Goal: Task Accomplishment & Management: Use online tool/utility

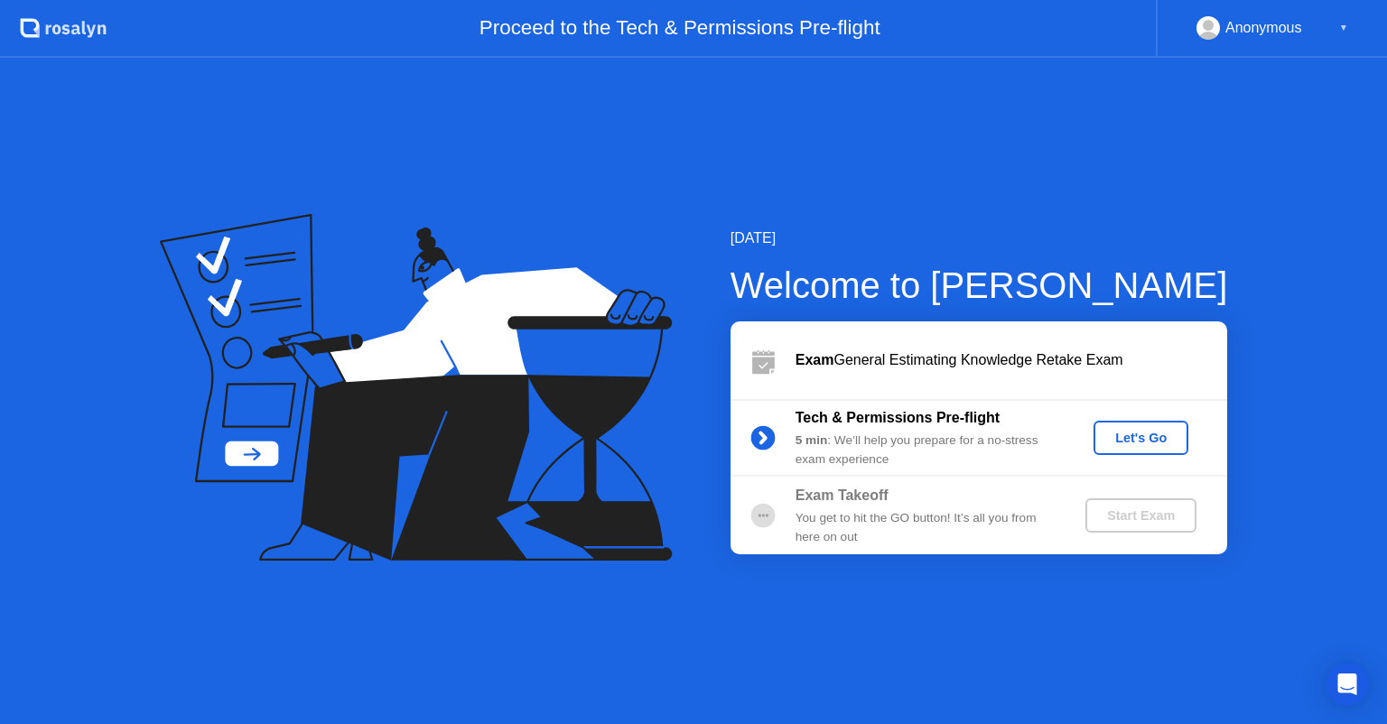
click at [1126, 434] on div "Let's Go" at bounding box center [1141, 438] width 80 height 14
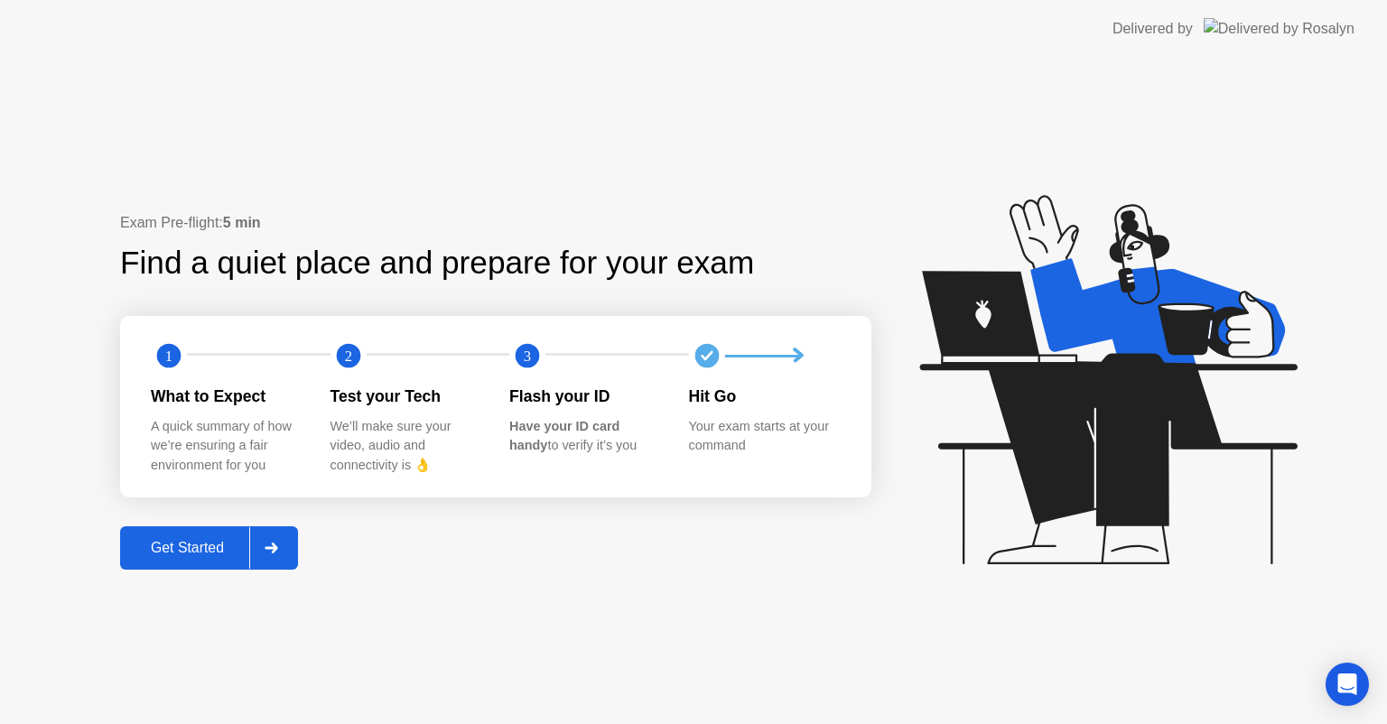
click at [205, 549] on div "Get Started" at bounding box center [187, 548] width 124 height 16
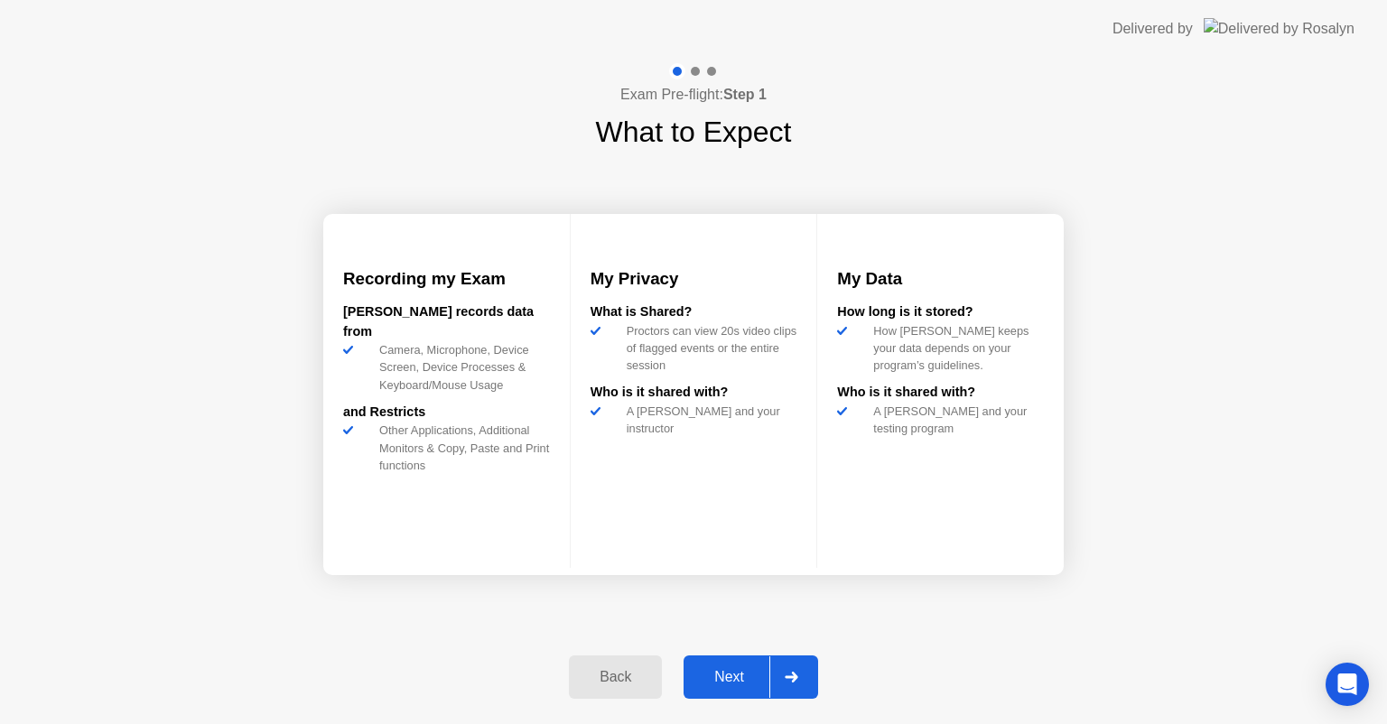
click at [715, 669] on div "Next" at bounding box center [729, 677] width 80 height 16
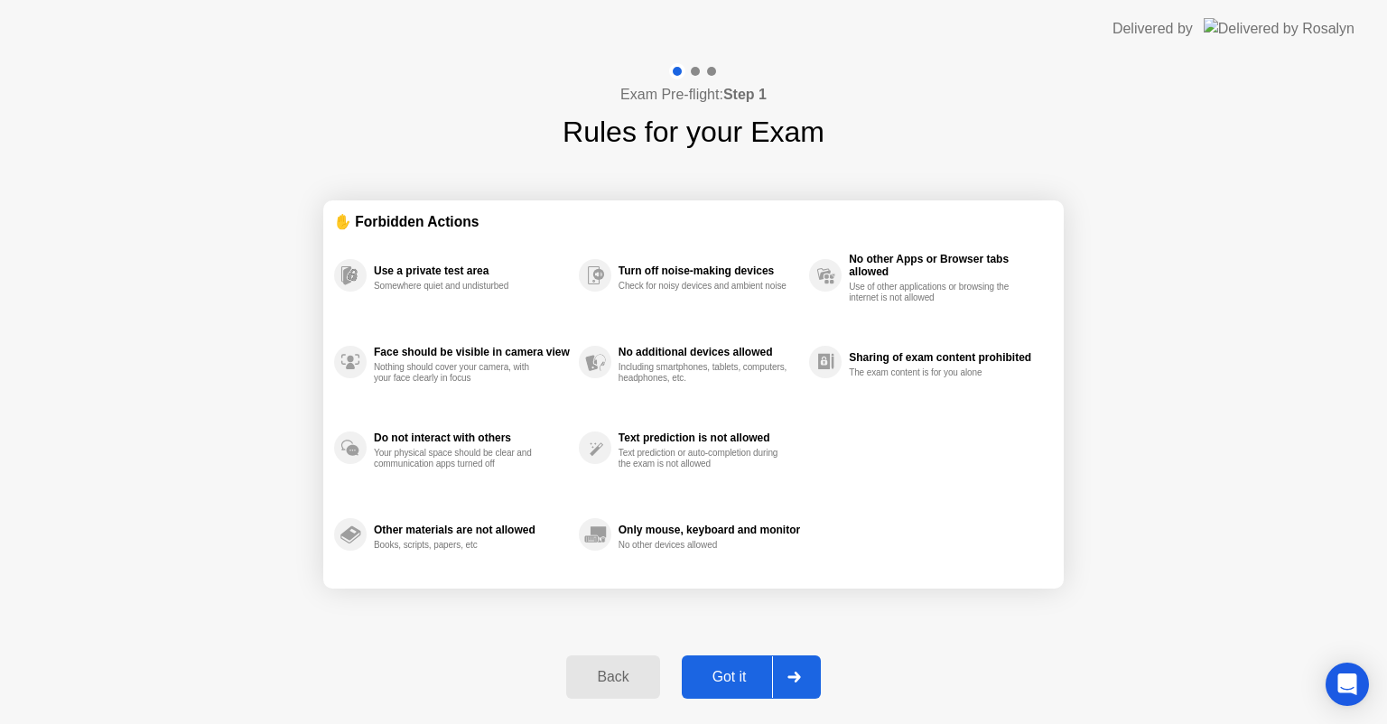
click at [715, 669] on div "Got it" at bounding box center [729, 677] width 85 height 16
select select "**********"
select select "*******"
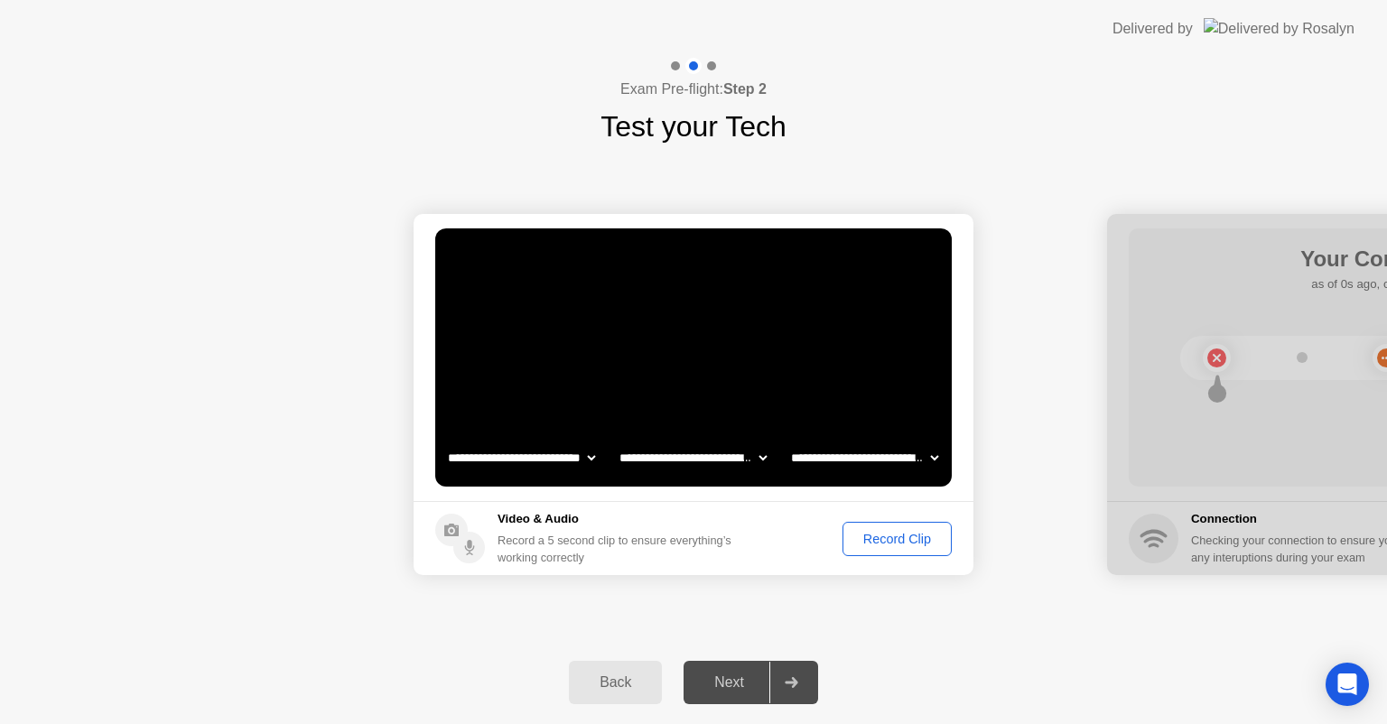
click at [737, 685] on div "Next" at bounding box center [729, 682] width 80 height 16
click at [875, 541] on div "Record Clip" at bounding box center [897, 539] width 97 height 14
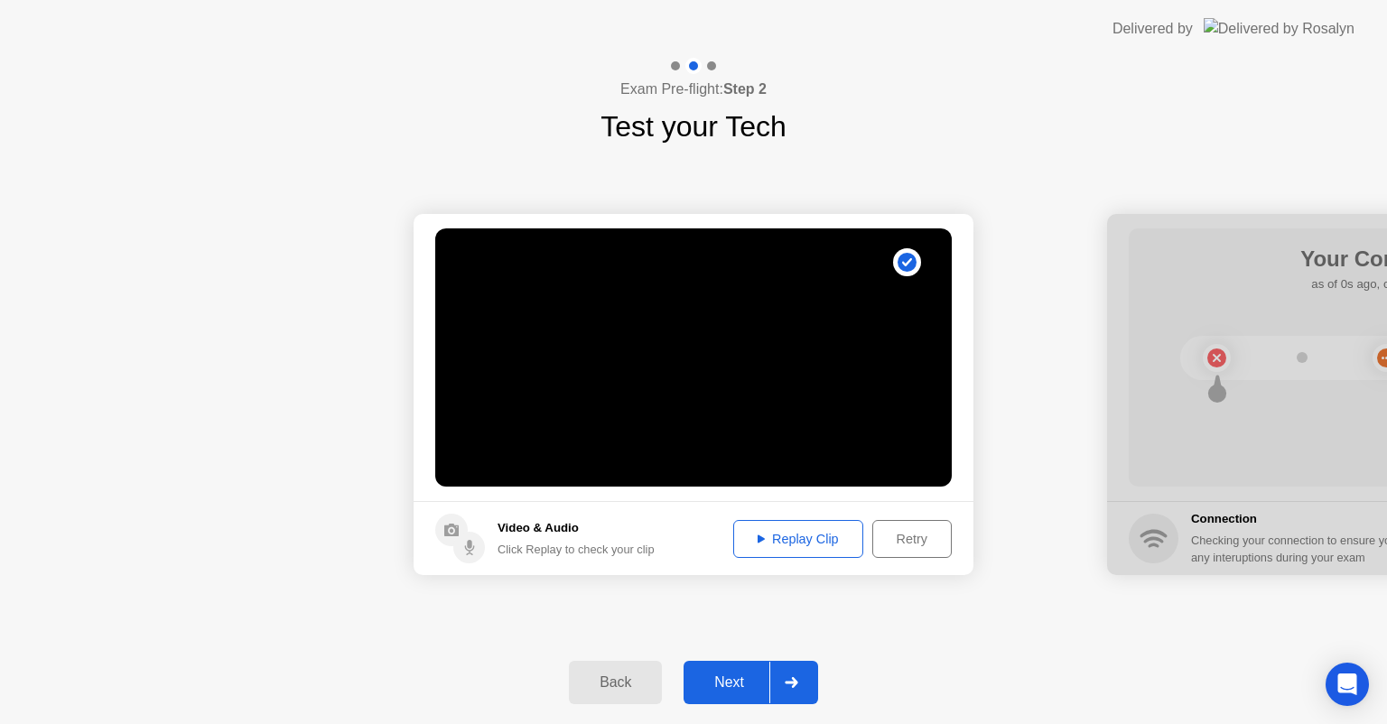
click at [728, 680] on div "Next" at bounding box center [729, 682] width 80 height 16
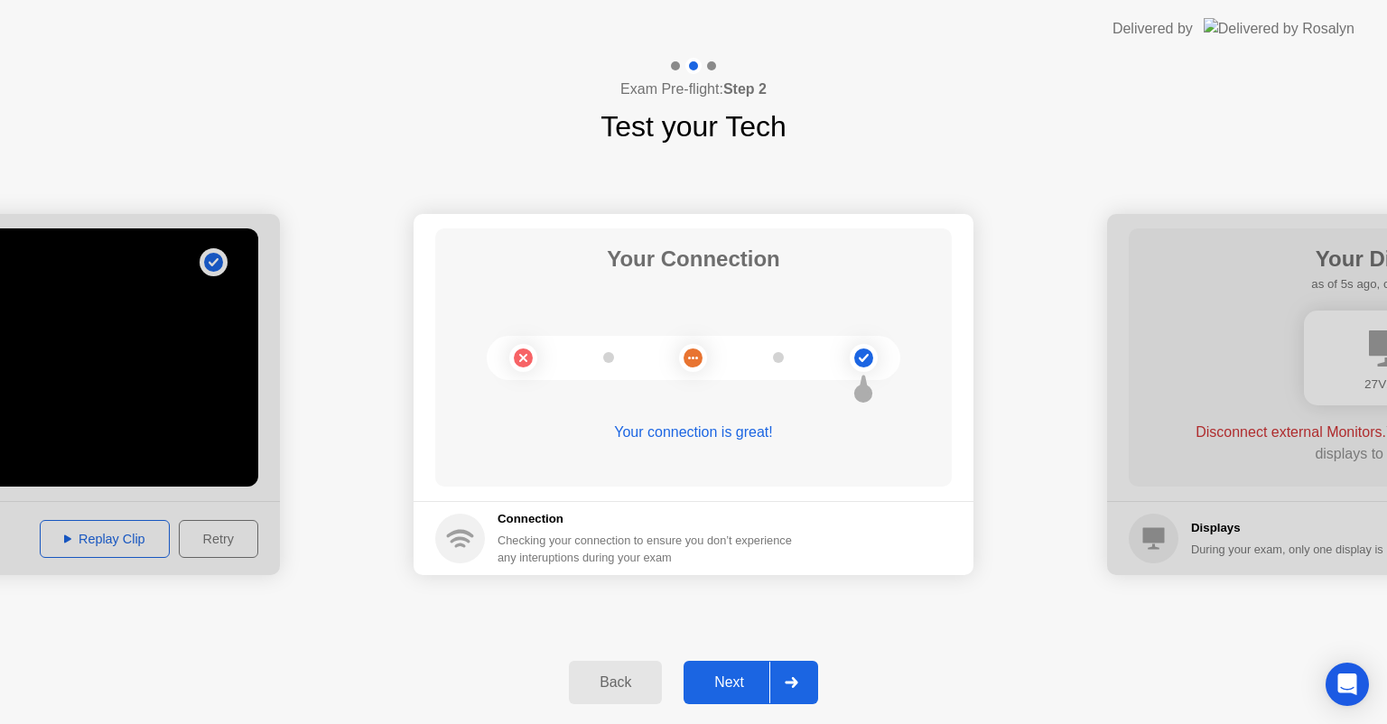
click at [728, 680] on div "Next" at bounding box center [729, 682] width 80 height 16
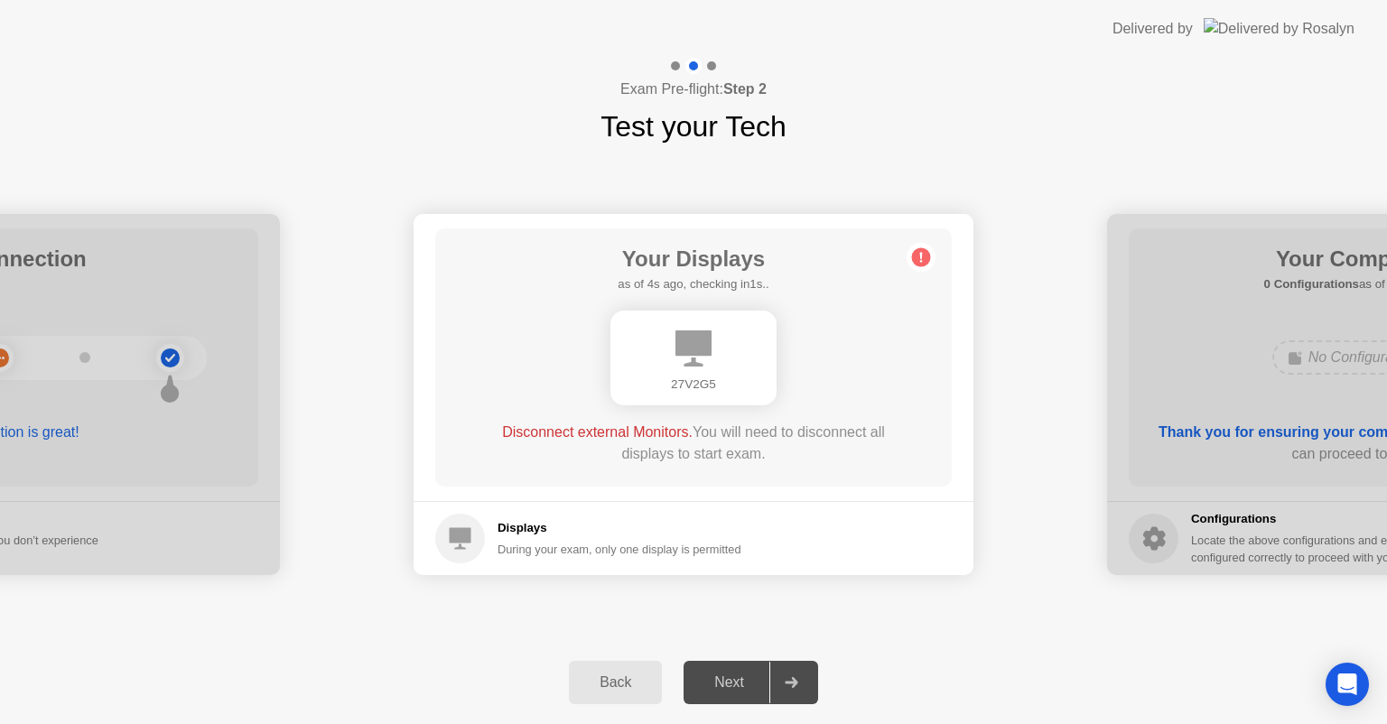
click at [741, 686] on div "Next" at bounding box center [729, 682] width 80 height 16
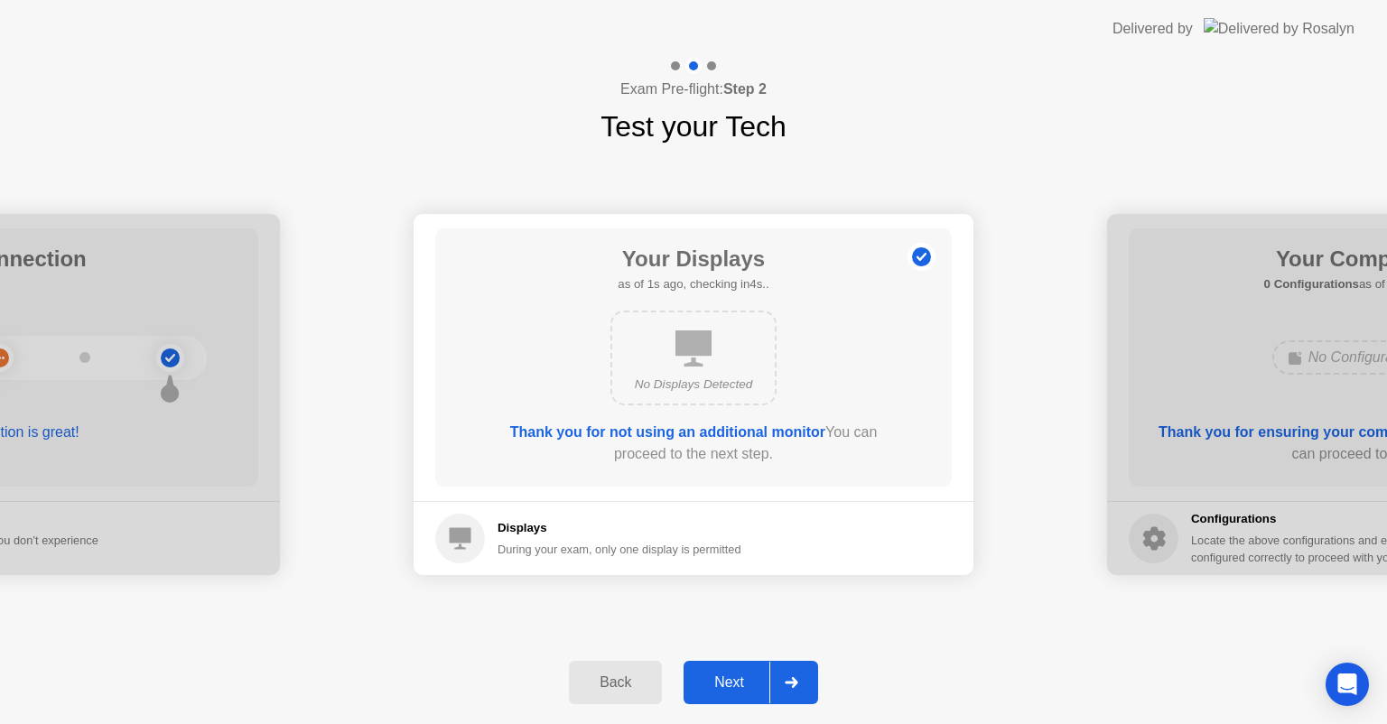
click at [733, 686] on div "Next" at bounding box center [729, 682] width 80 height 16
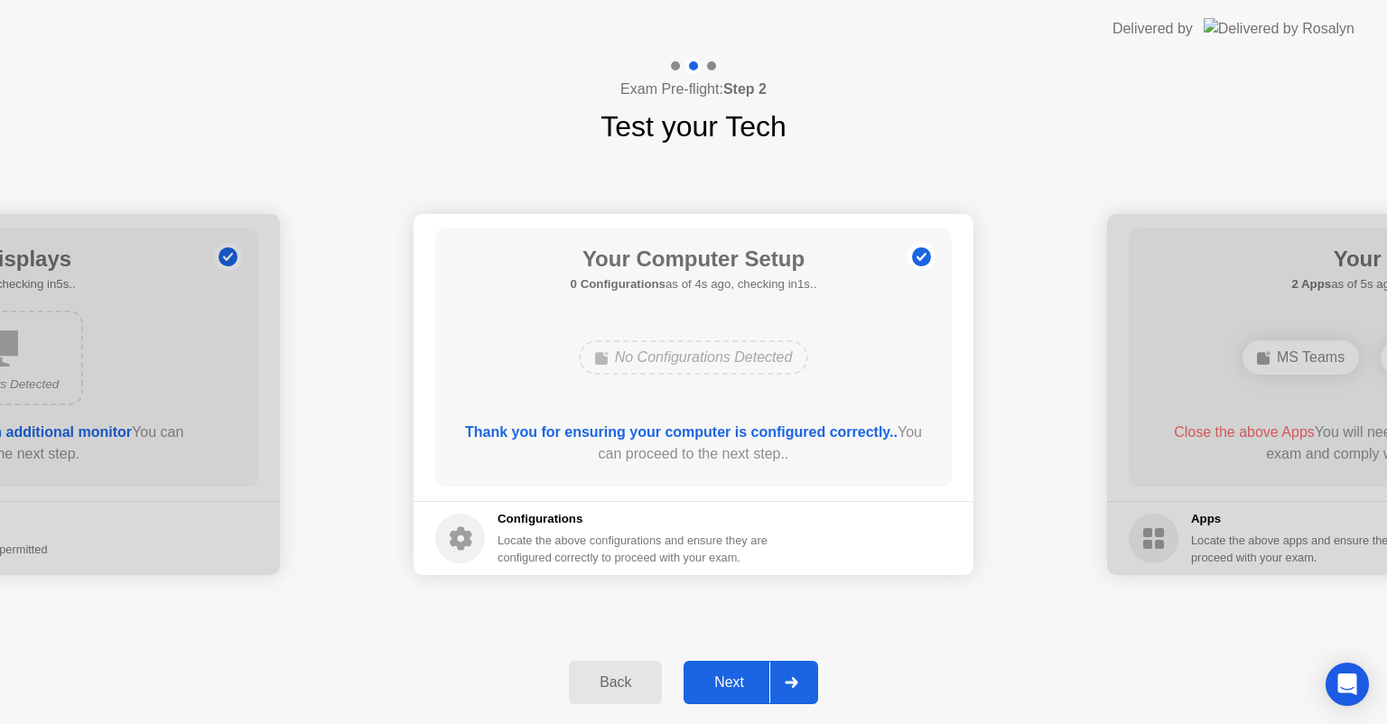
click at [741, 686] on div "Next" at bounding box center [729, 682] width 80 height 16
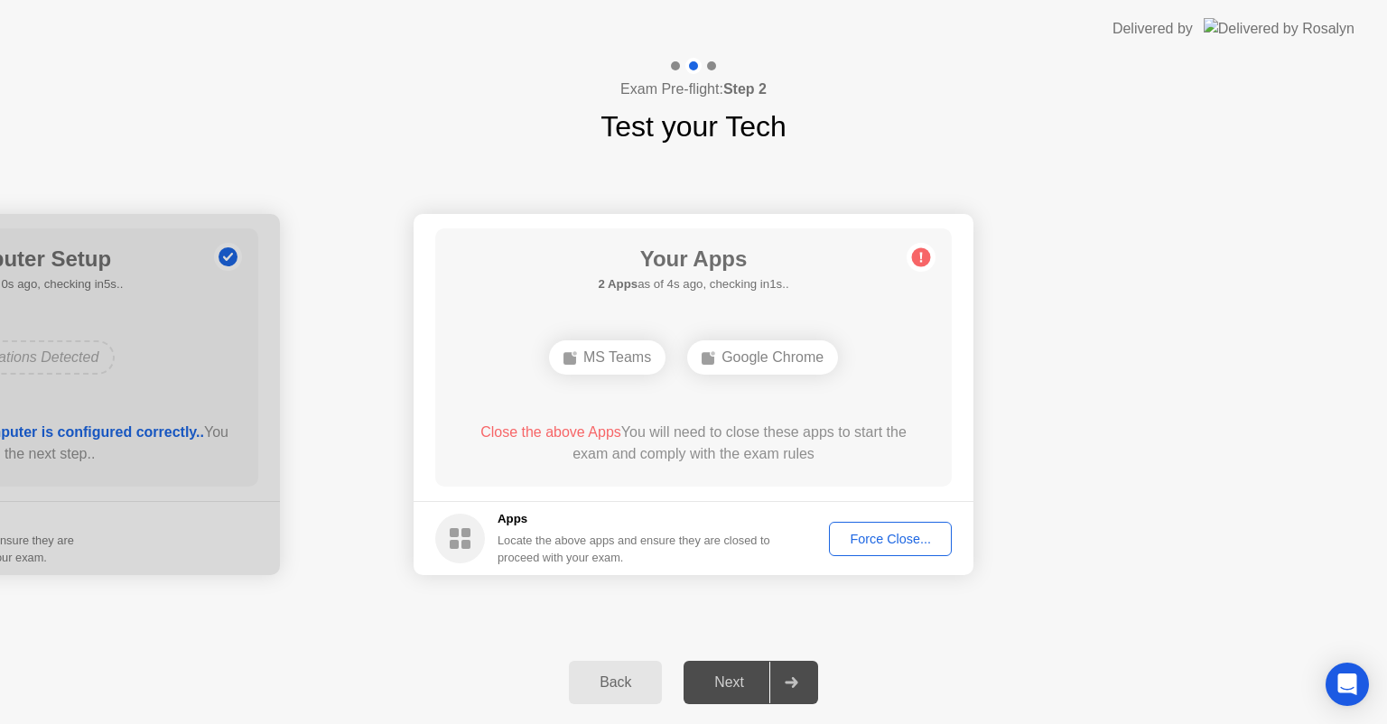
click at [869, 539] on div "Force Close..." at bounding box center [890, 539] width 110 height 14
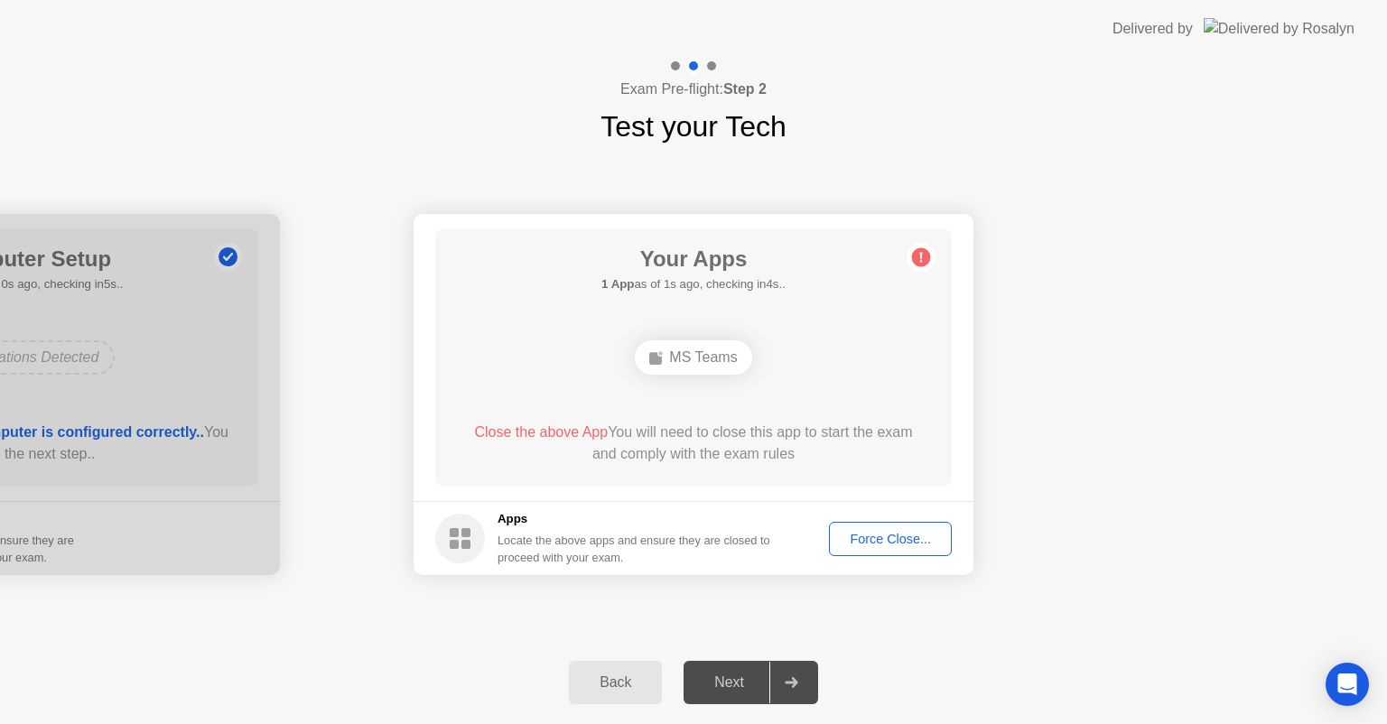
click at [854, 532] on div "Force Close..." at bounding box center [890, 539] width 110 height 14
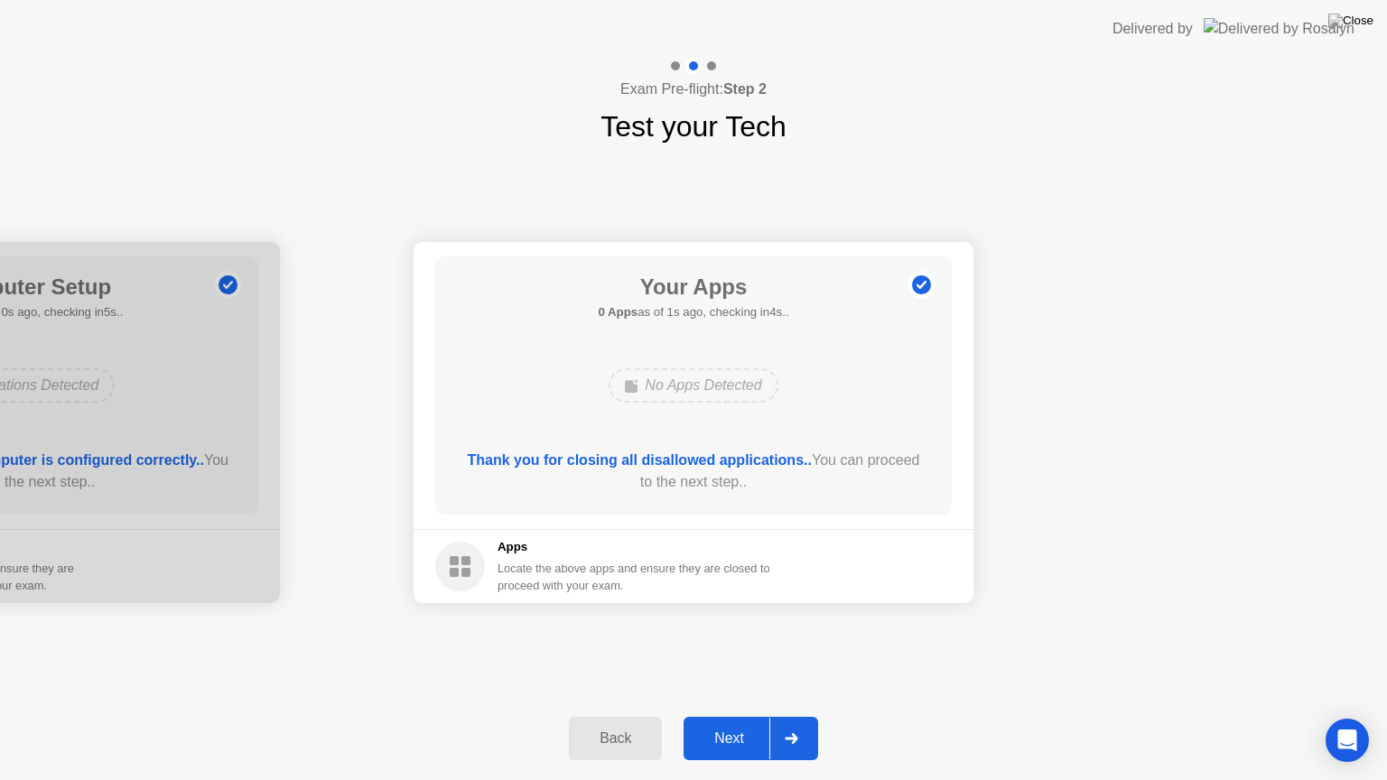
click at [729, 723] on div "Next" at bounding box center [729, 738] width 80 height 16
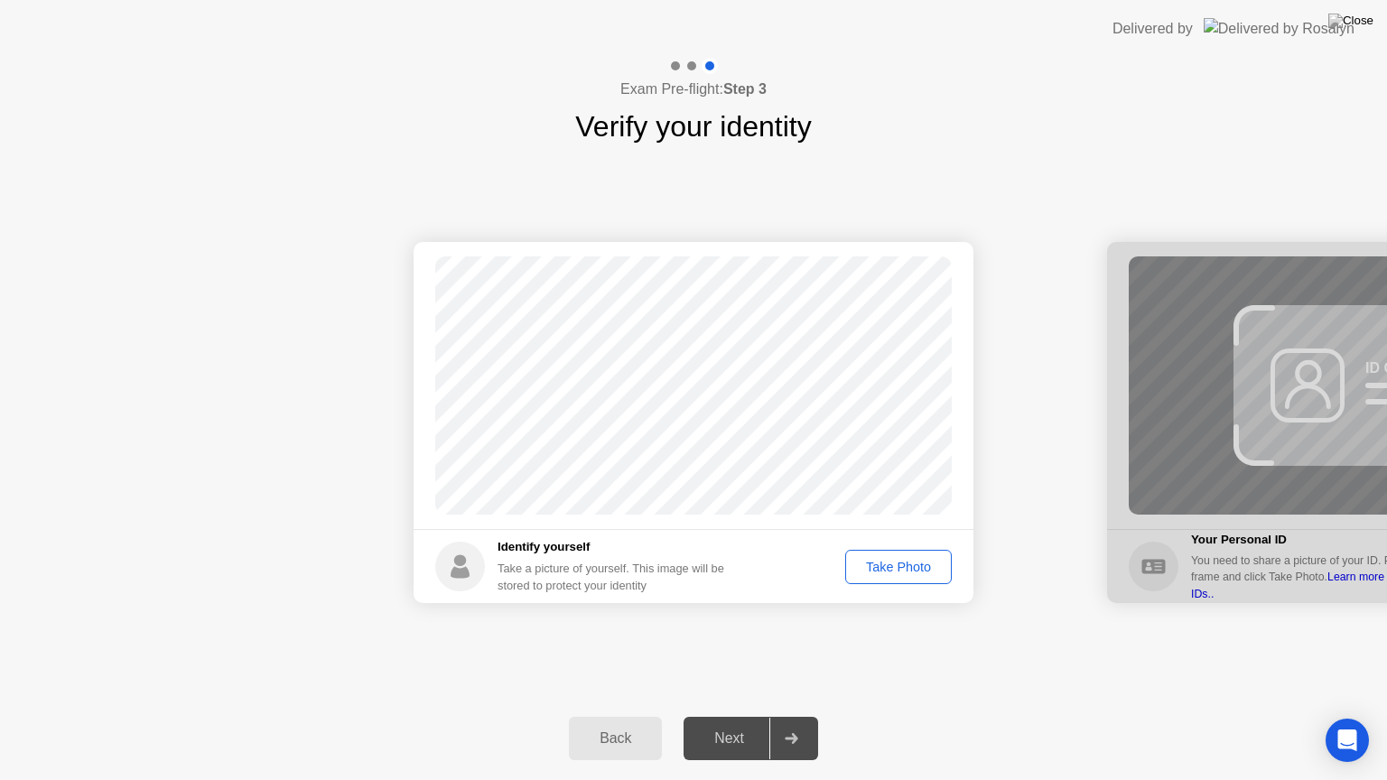
click at [892, 570] on div "Take Photo" at bounding box center [898, 567] width 94 height 14
click at [731, 723] on div "Next" at bounding box center [729, 738] width 80 height 16
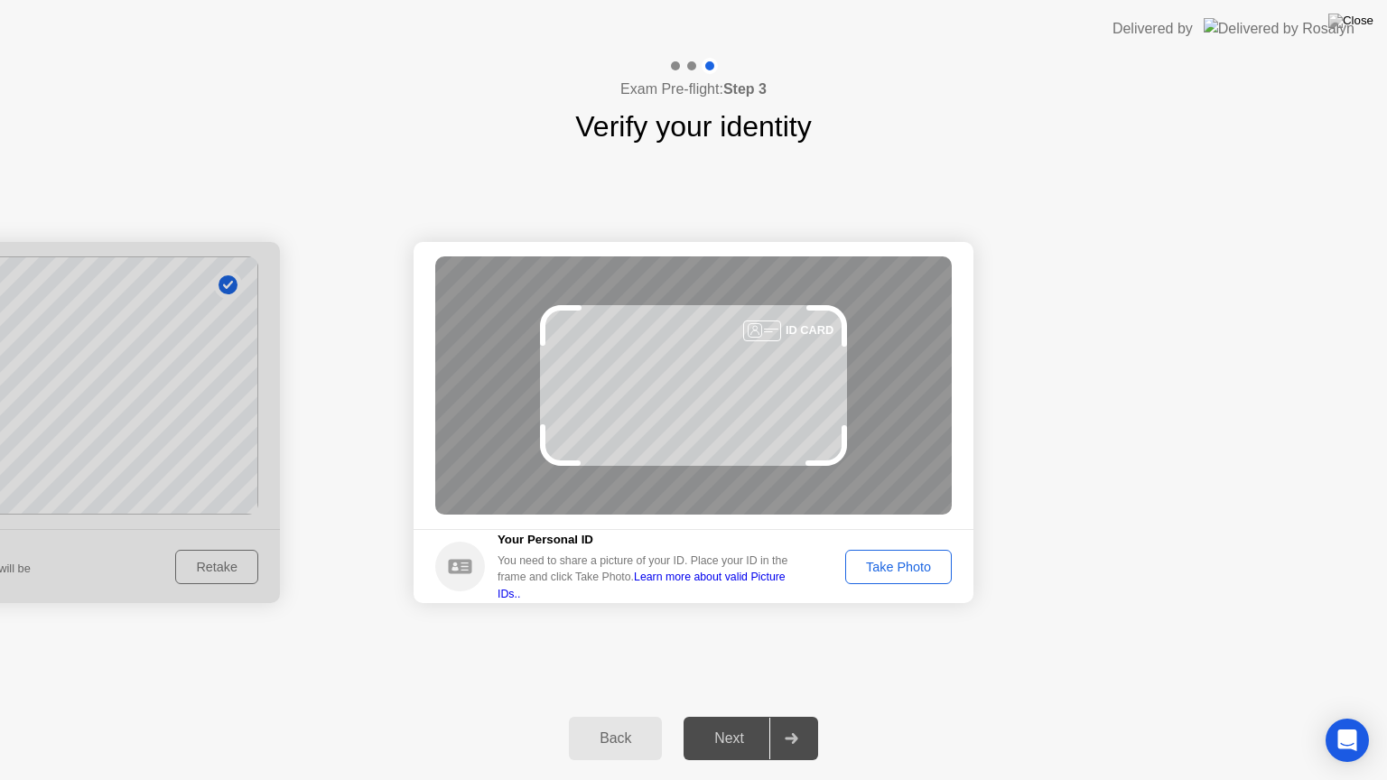
click at [901, 571] on div "Take Photo" at bounding box center [898, 567] width 94 height 14
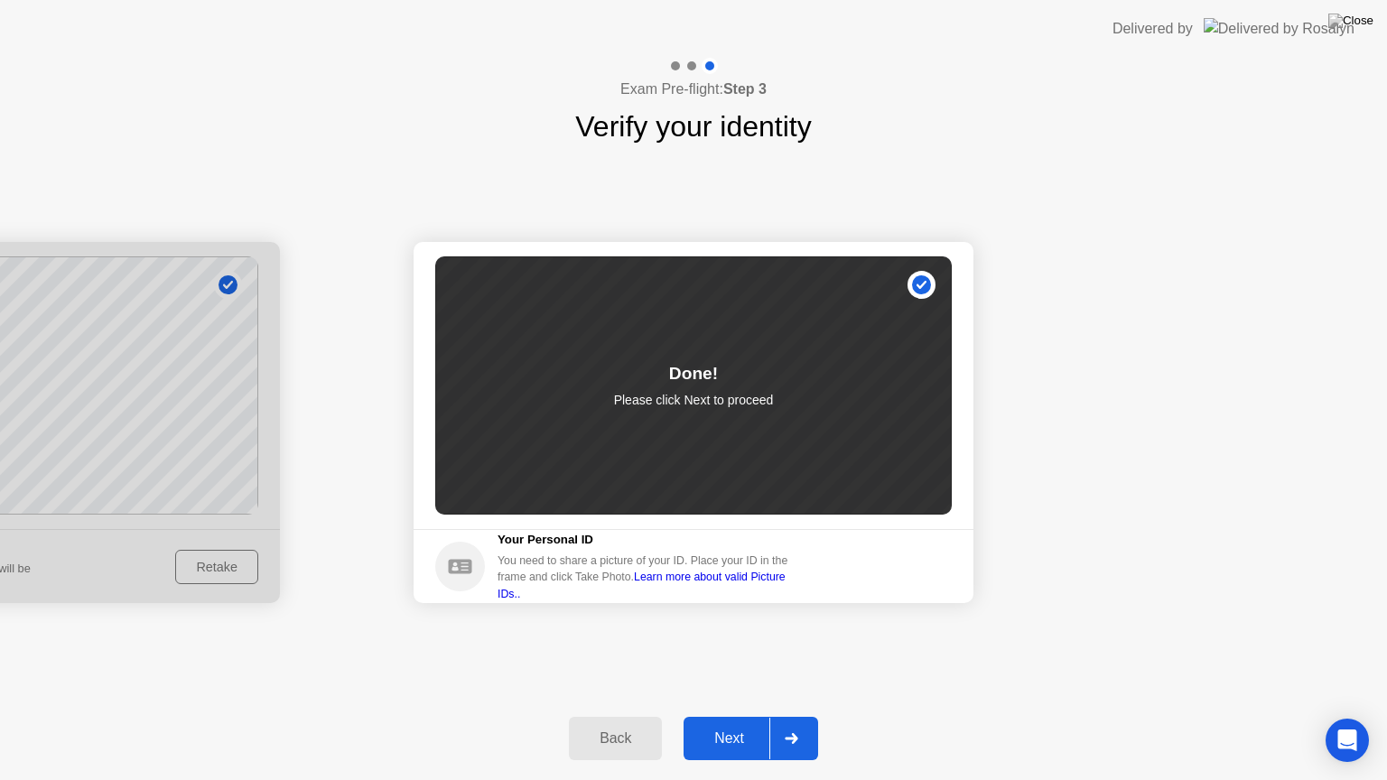
click at [731, 723] on div "Next" at bounding box center [729, 738] width 80 height 16
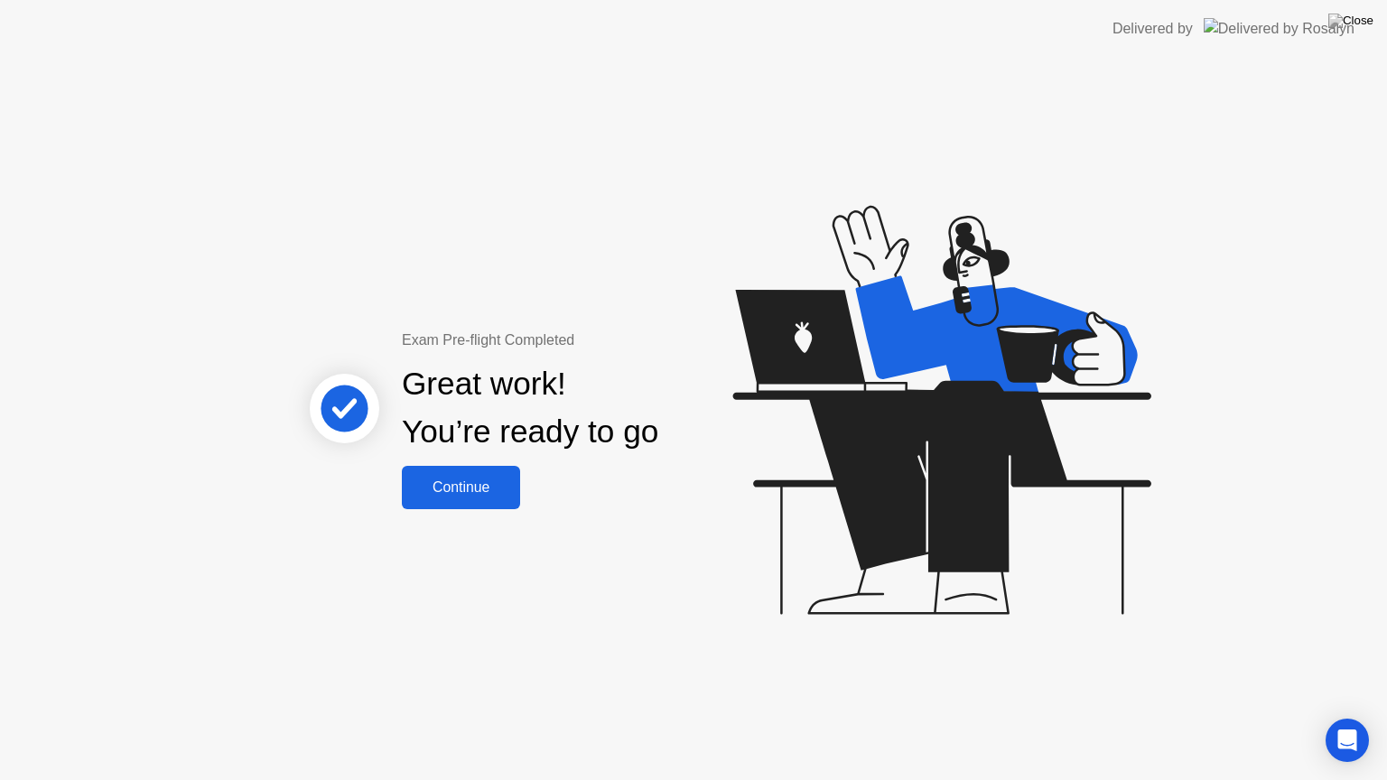
click at [469, 498] on button "Continue" at bounding box center [461, 487] width 118 height 43
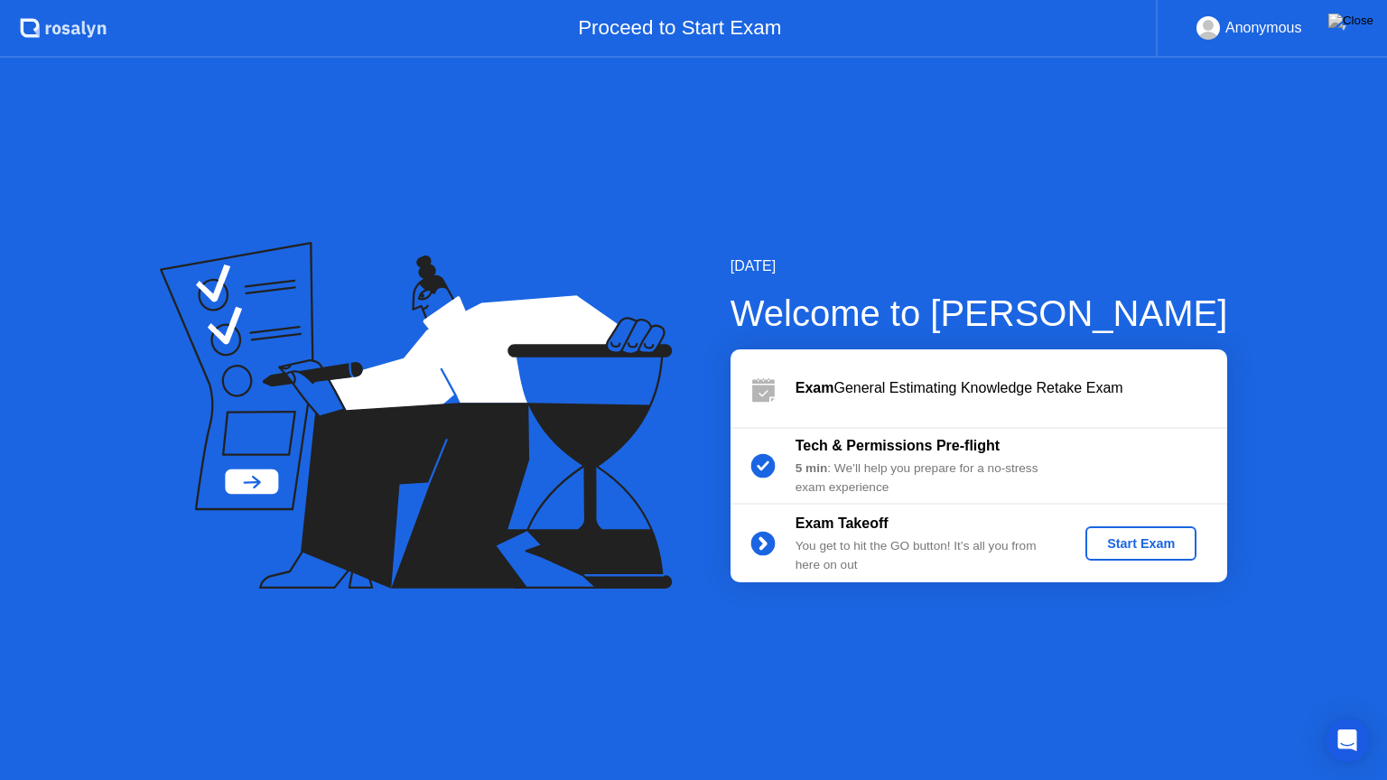
click at [1144, 551] on div "Start Exam" at bounding box center [1140, 543] width 97 height 14
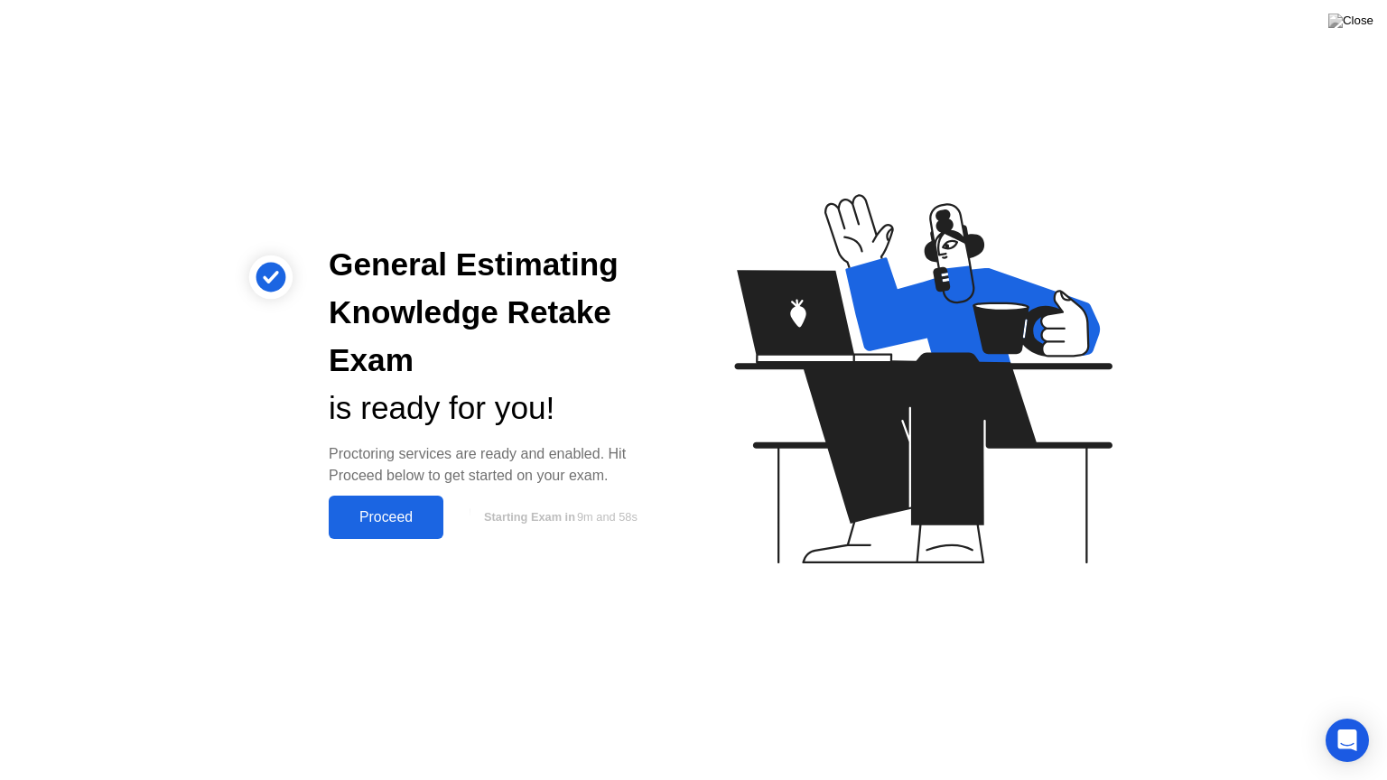
click at [376, 525] on div "Proceed" at bounding box center [386, 517] width 104 height 16
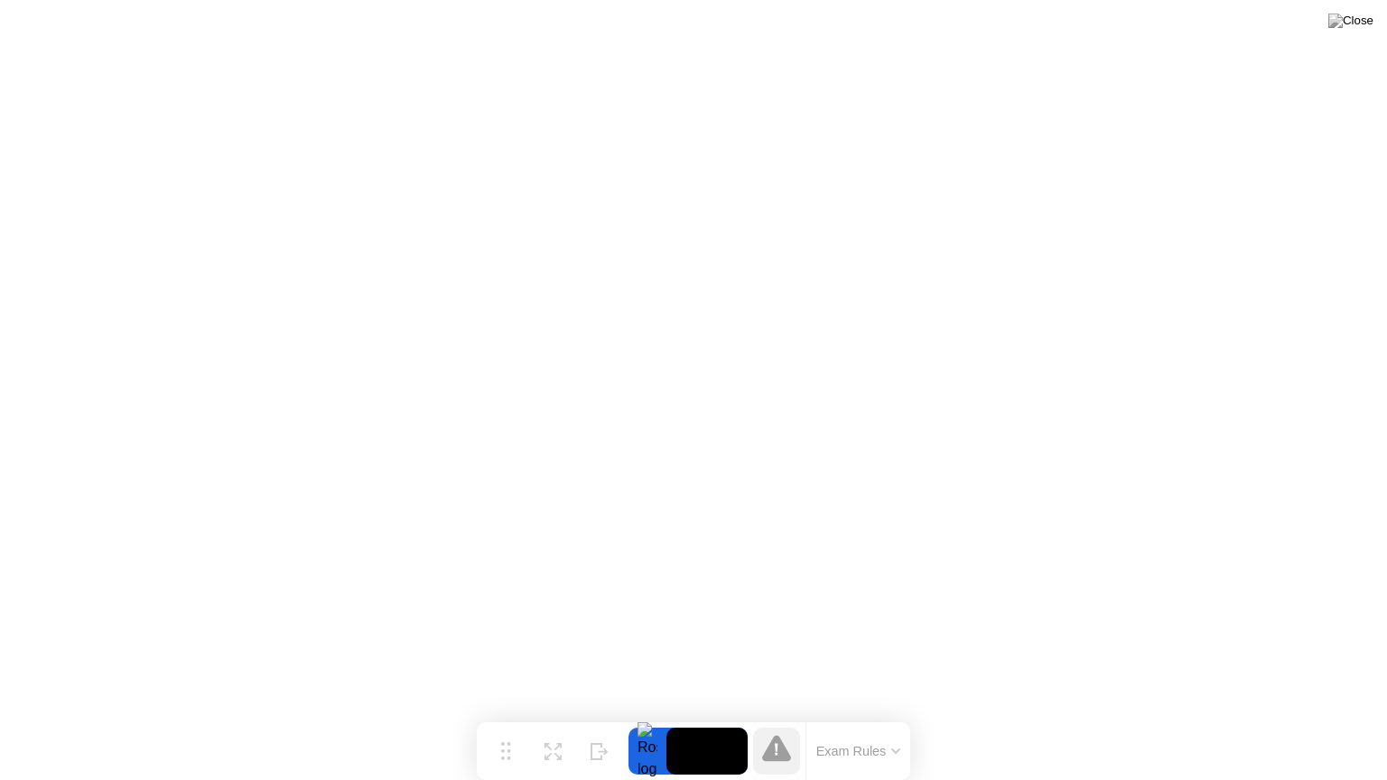
click at [708, 723] on video at bounding box center [706, 751] width 81 height 47
click at [709, 723] on video at bounding box center [706, 751] width 81 height 47
click at [710, 723] on video at bounding box center [706, 751] width 81 height 47
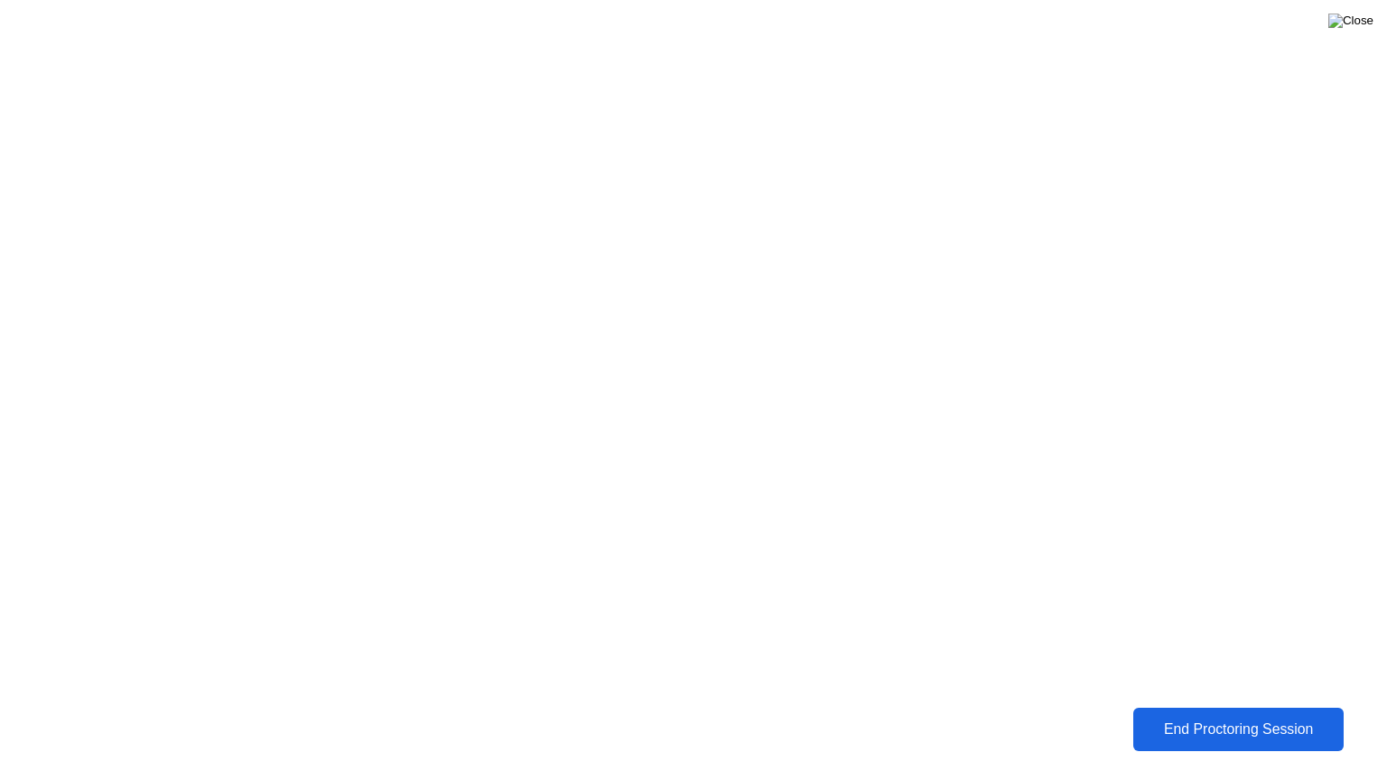
click at [1365, 28] on img at bounding box center [1350, 21] width 45 height 14
click at [1358, 28] on img at bounding box center [1350, 21] width 45 height 14
click at [1354, 28] on img at bounding box center [1350, 21] width 45 height 14
